Goal: Transaction & Acquisition: Purchase product/service

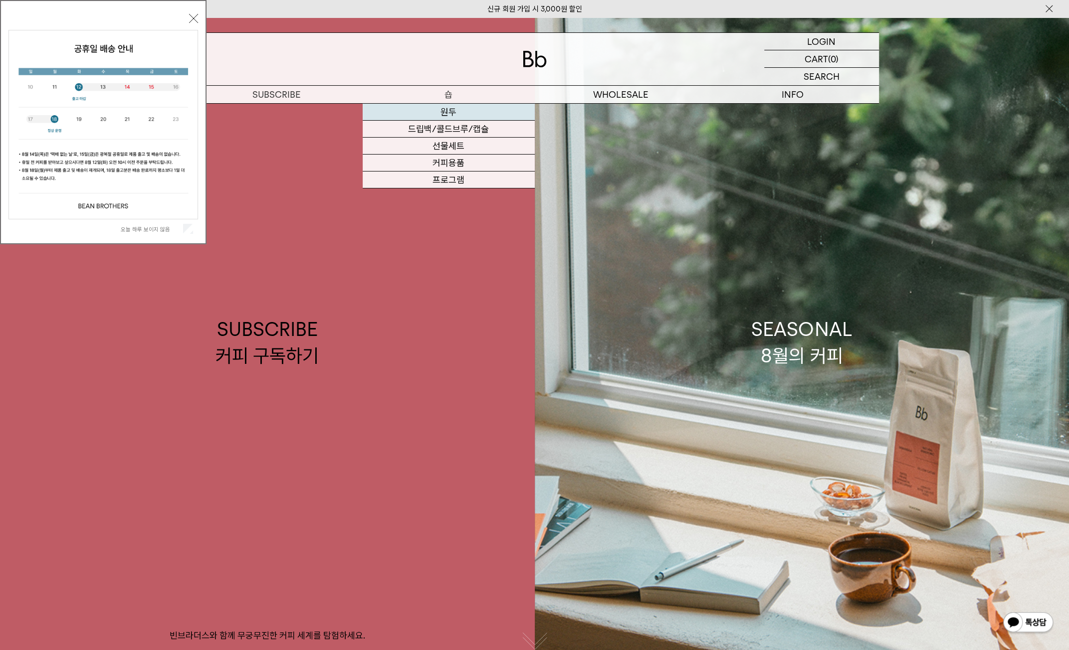
click at [458, 107] on link "원두" at bounding box center [449, 112] width 172 height 17
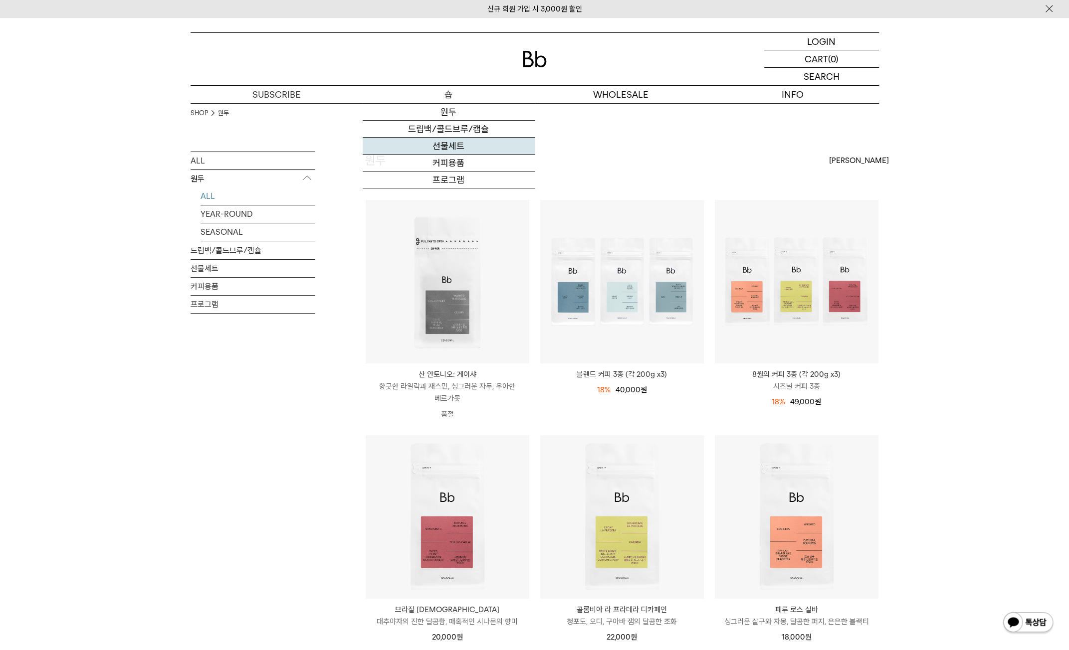
click at [453, 142] on link "선물세트" at bounding box center [449, 146] width 172 height 17
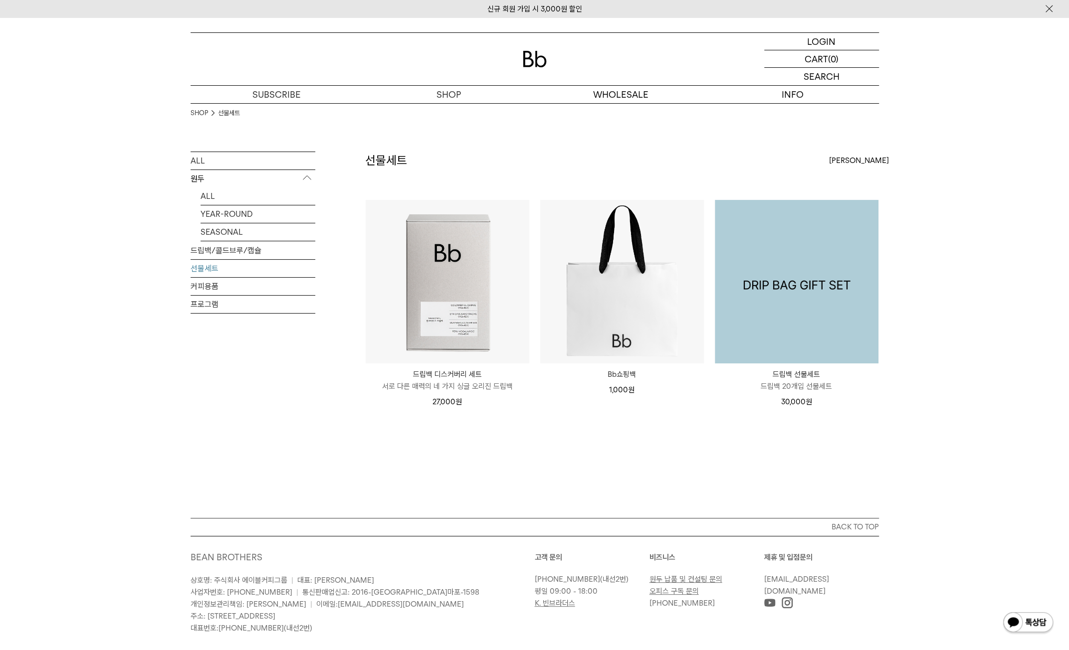
click at [822, 327] on img at bounding box center [797, 282] width 164 height 164
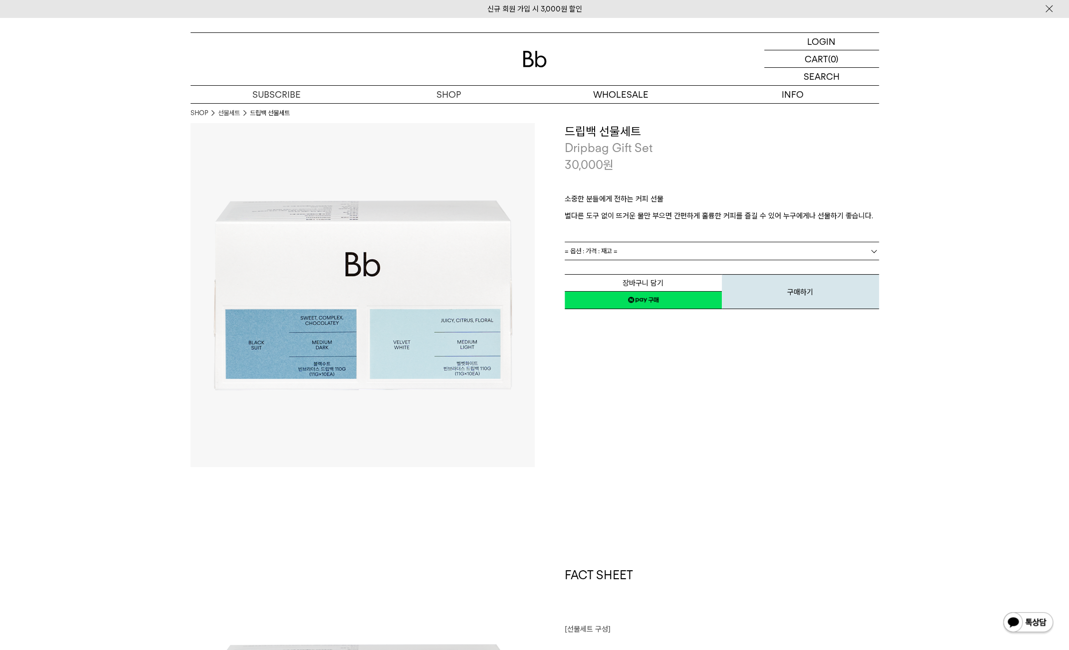
click at [682, 249] on link "= 옵션 : 가격 : 재고 =" at bounding box center [722, 250] width 314 height 17
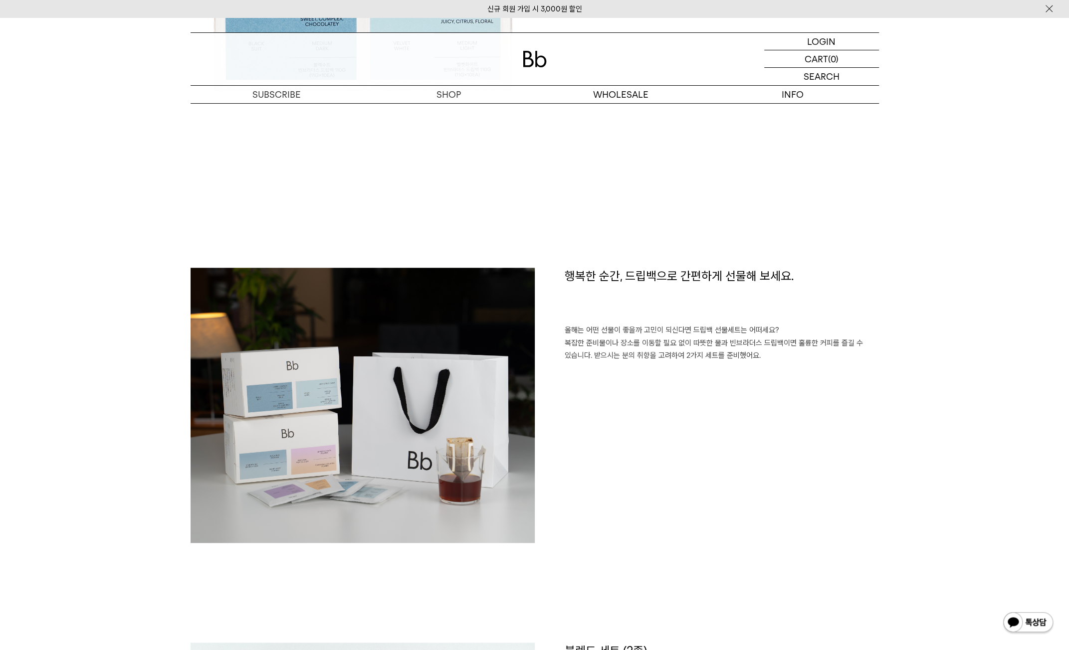
scroll to position [748, 0]
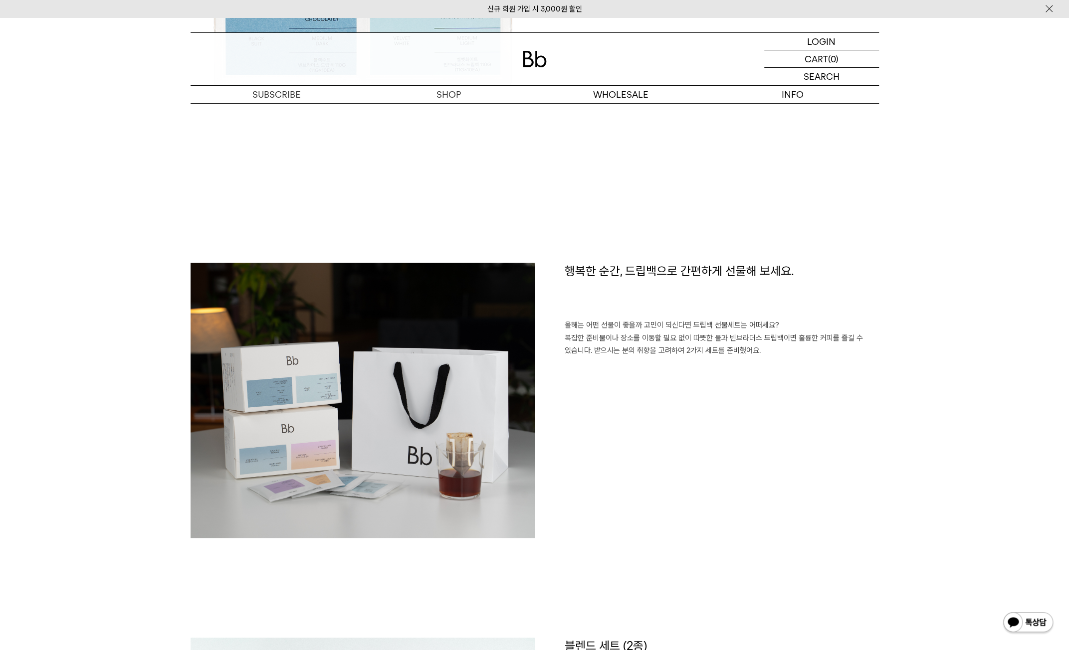
drag, startPoint x: 753, startPoint y: 493, endPoint x: 743, endPoint y: 472, distance: 23.0
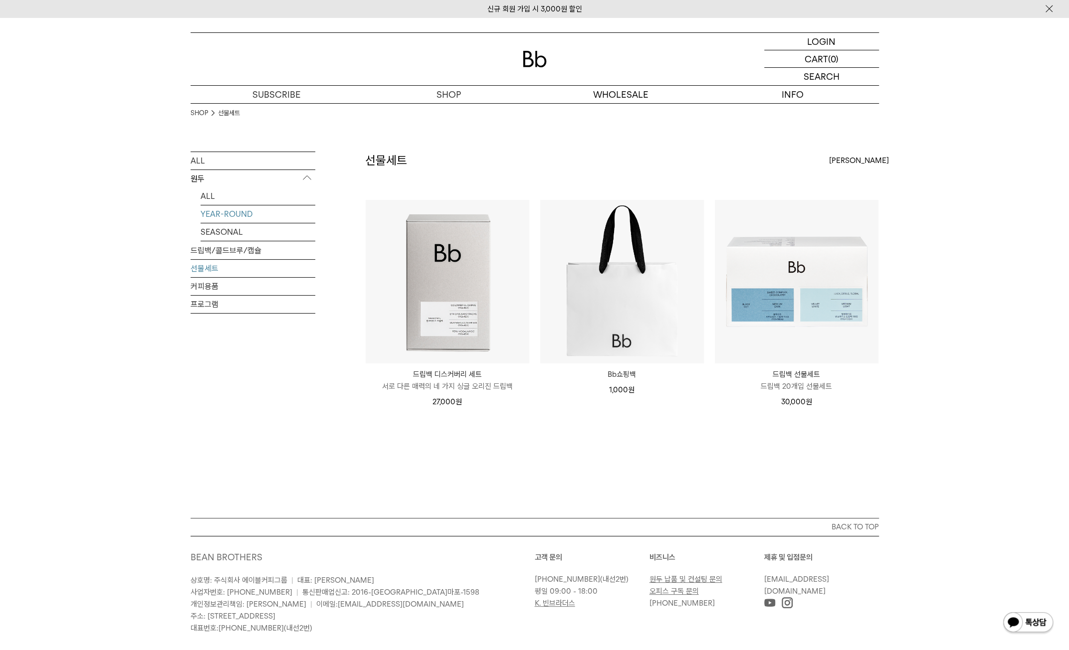
click at [232, 217] on link "YEAR-ROUND" at bounding box center [257, 213] width 115 height 17
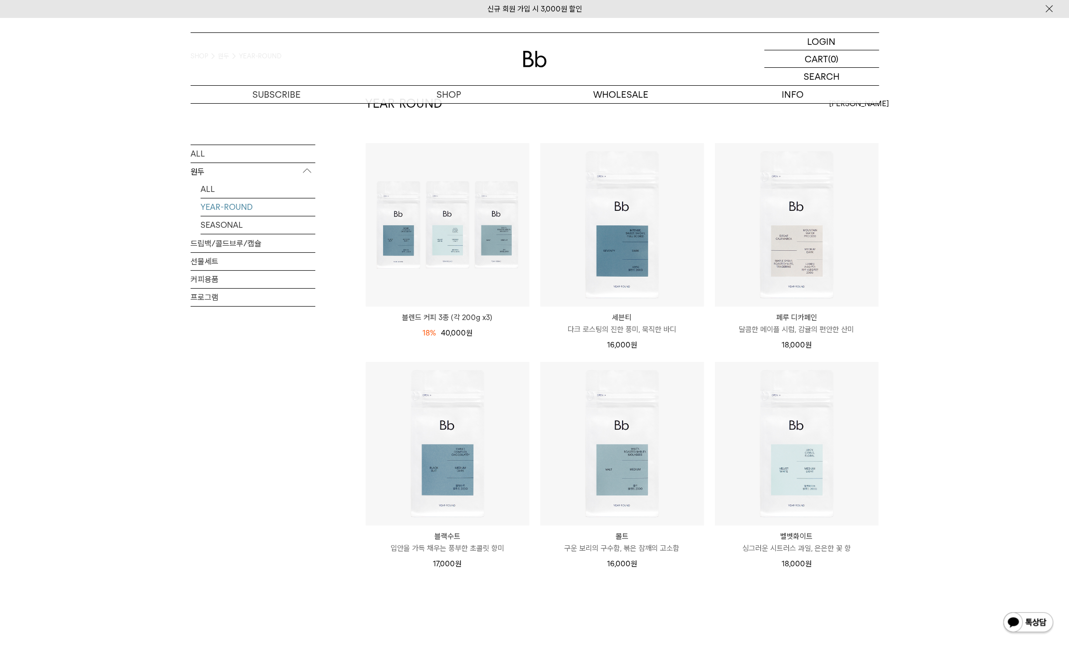
scroll to position [199, 0]
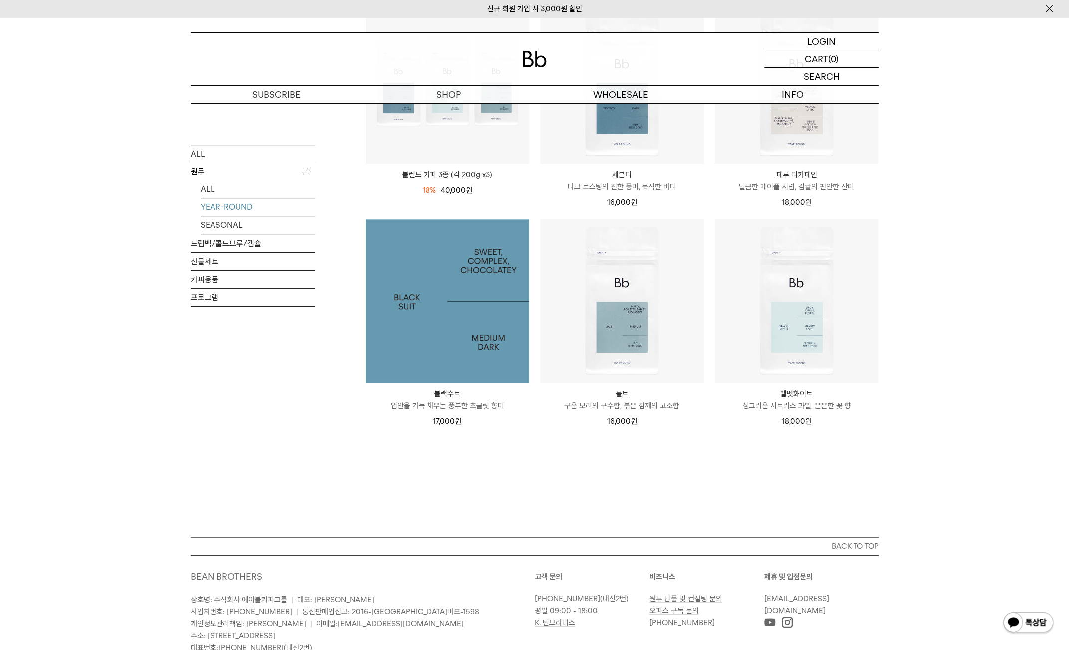
click at [400, 290] on img at bounding box center [448, 301] width 164 height 164
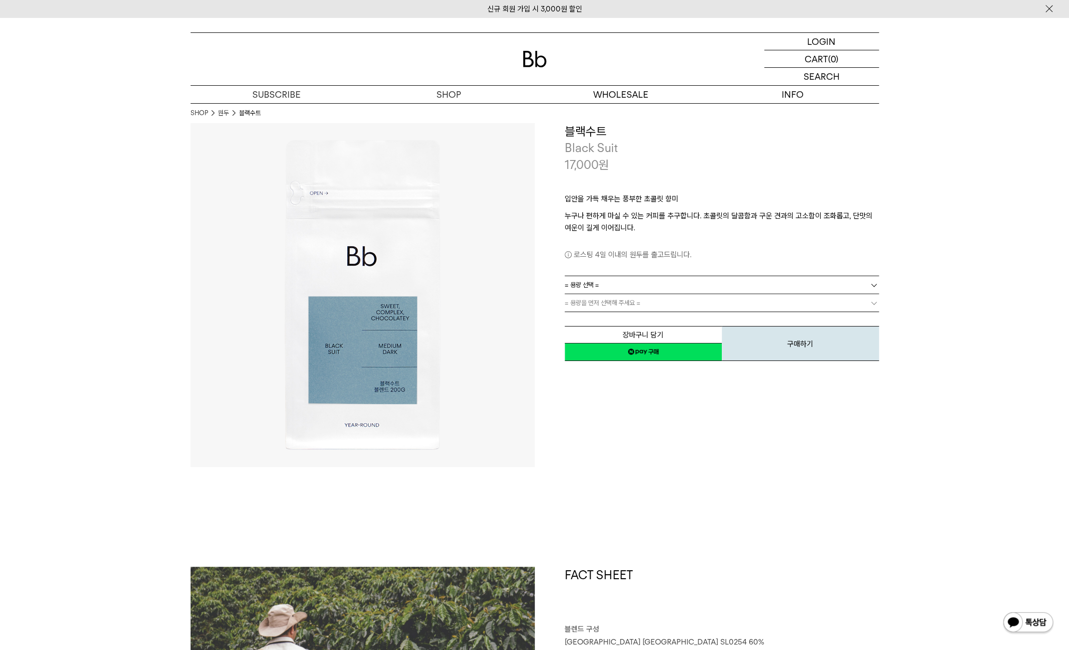
click at [603, 285] on link "= 용량 선택 =" at bounding box center [722, 284] width 314 height 17
click at [618, 316] on li "600g" at bounding box center [727, 321] width 304 height 18
click at [629, 302] on link "= 분쇄도 선택 =" at bounding box center [722, 302] width 314 height 17
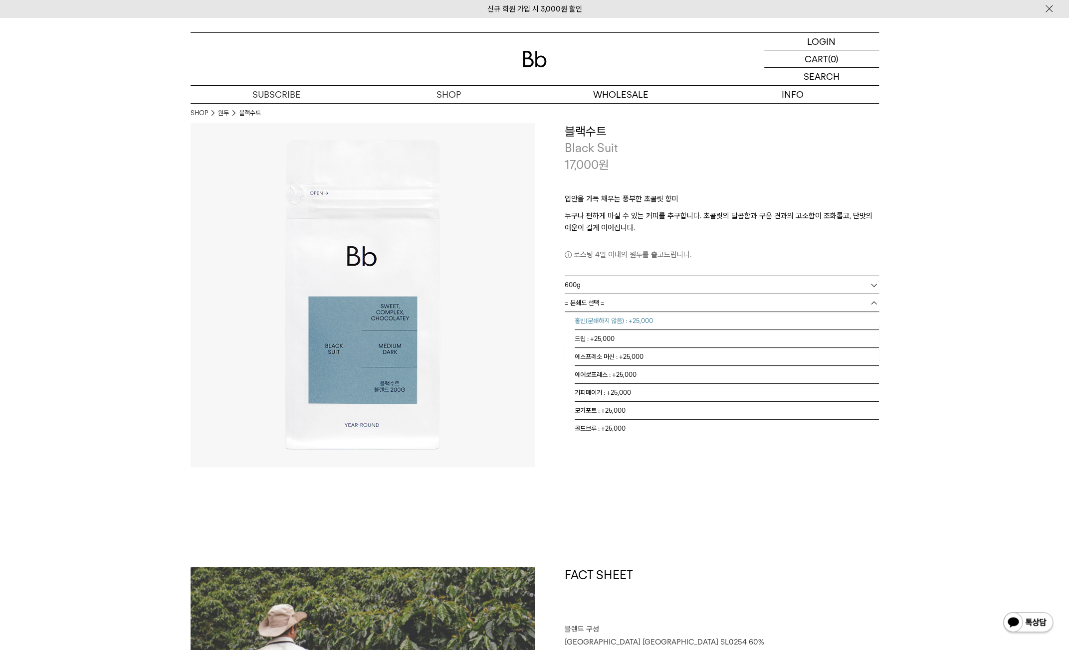
click at [655, 324] on li "홀빈(분쇄하지 않음) : +25,000" at bounding box center [727, 321] width 304 height 18
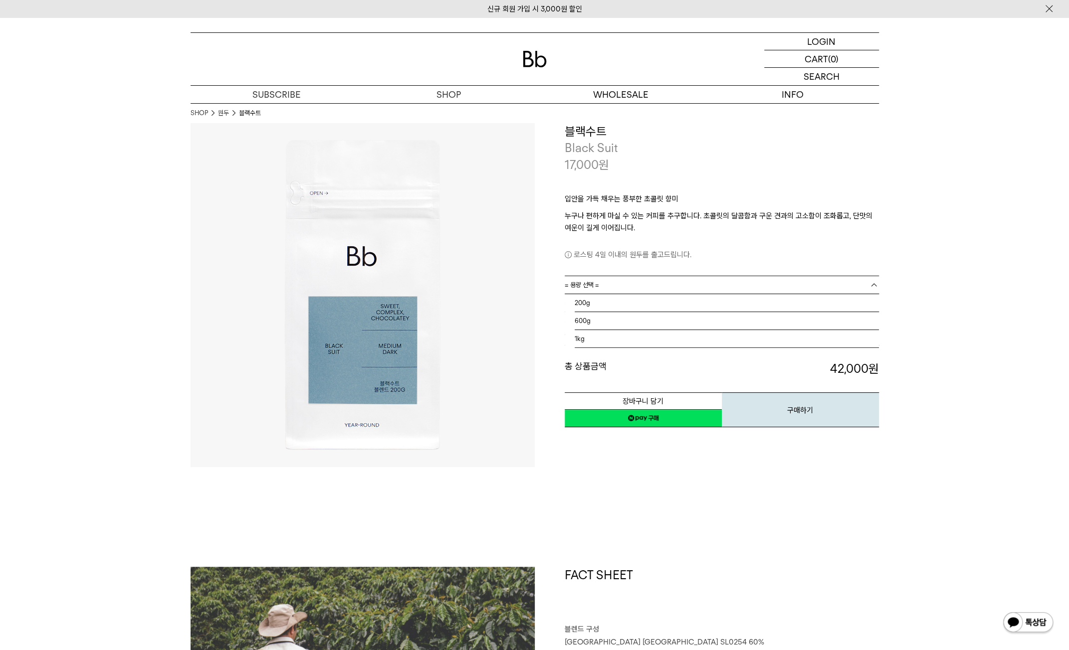
click at [638, 290] on link "= 용량 선택 =" at bounding box center [722, 284] width 314 height 17
click at [630, 332] on li "1kg" at bounding box center [727, 339] width 304 height 18
